Goal: Task Accomplishment & Management: Use online tool/utility

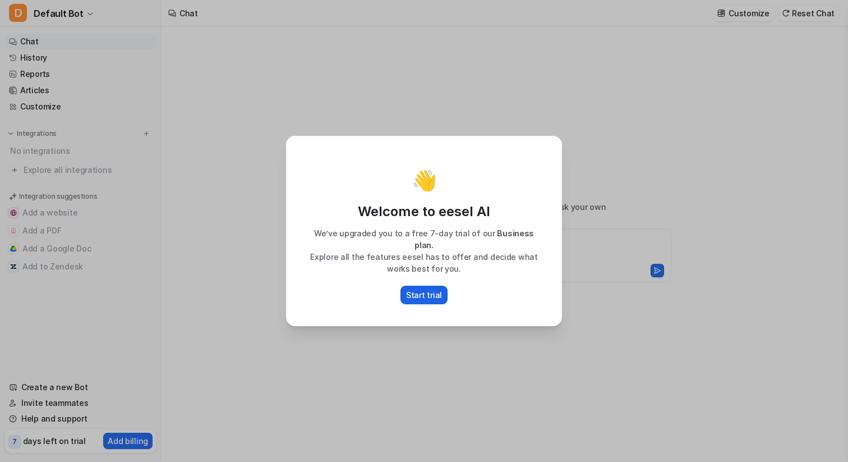
click at [425, 289] on p "Start trial" at bounding box center [424, 295] width 36 height 12
